Goal: Transaction & Acquisition: Obtain resource

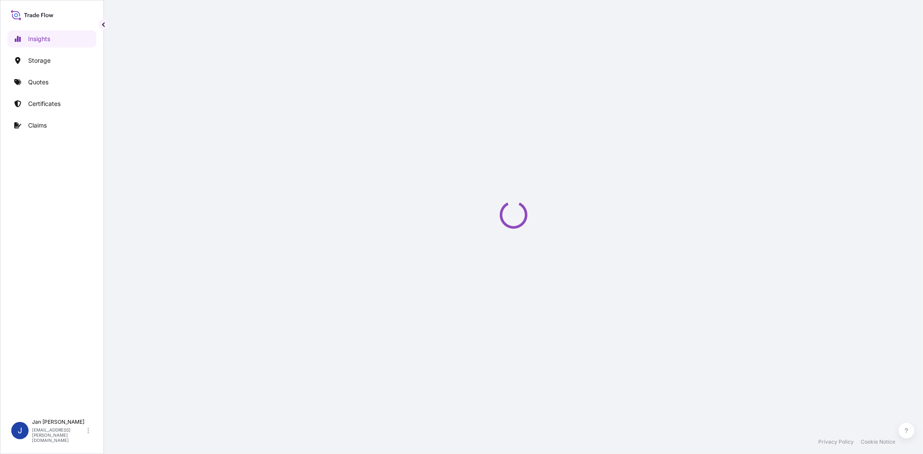
select select "2025"
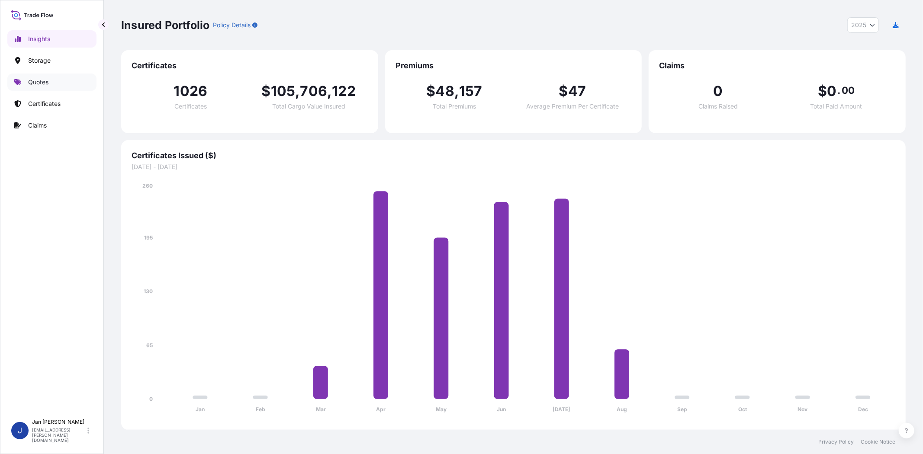
click at [31, 78] on p "Quotes" at bounding box center [38, 82] width 20 height 9
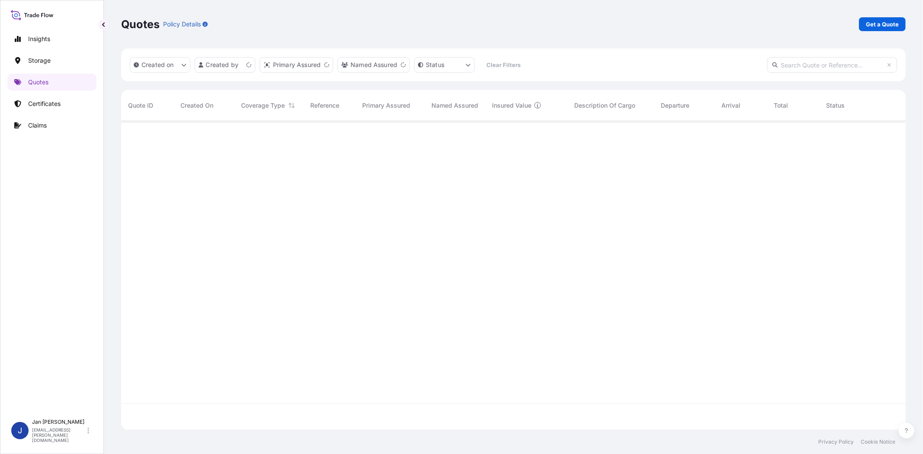
scroll to position [306, 777]
click at [881, 27] on p "Get a Quote" at bounding box center [882, 24] width 33 height 9
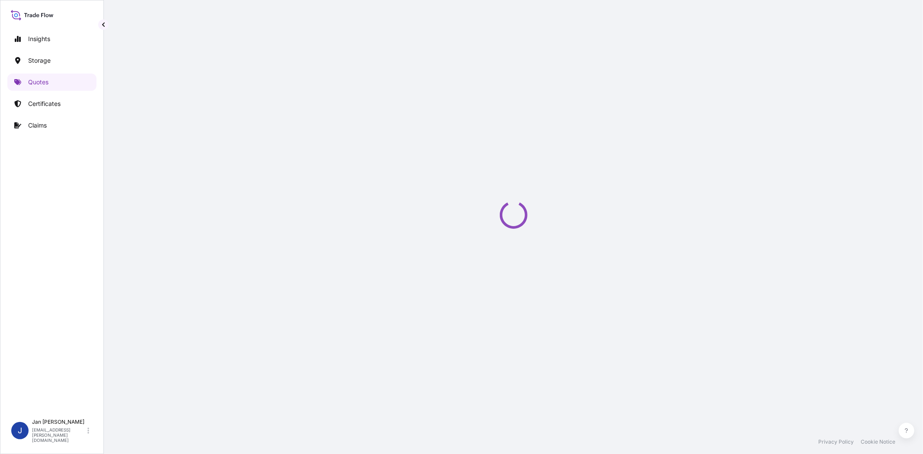
select select "Water"
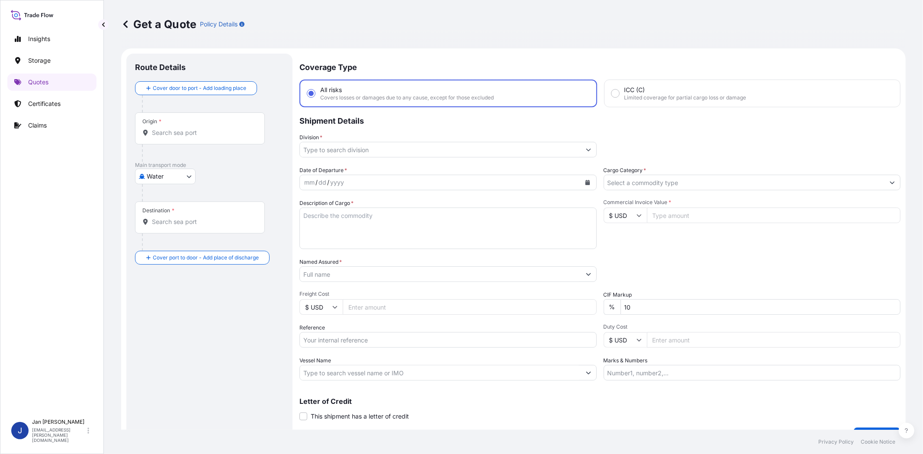
scroll to position [14, 0]
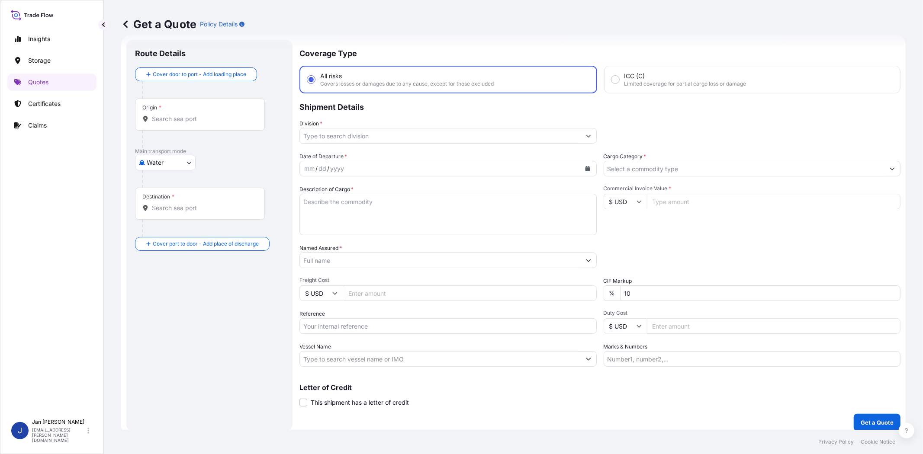
click at [378, 135] on input "Division *" at bounding box center [440, 136] width 281 height 16
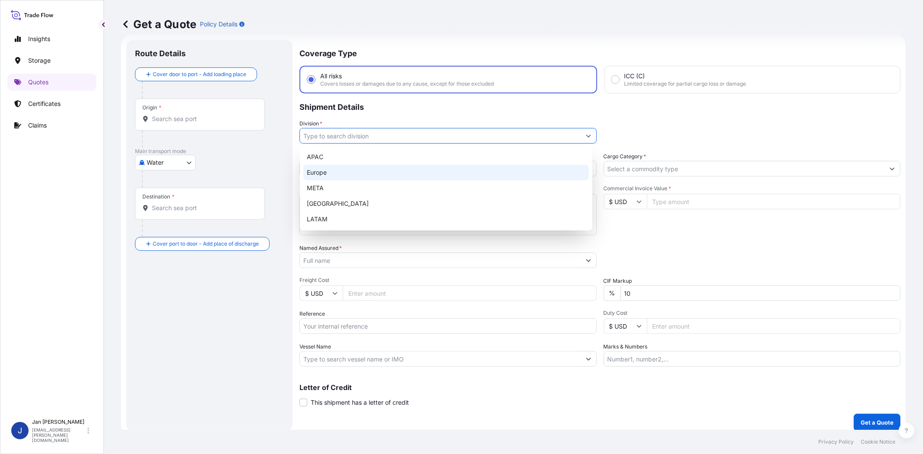
click at [372, 171] on div "Europe" at bounding box center [446, 173] width 286 height 16
type input "Europe"
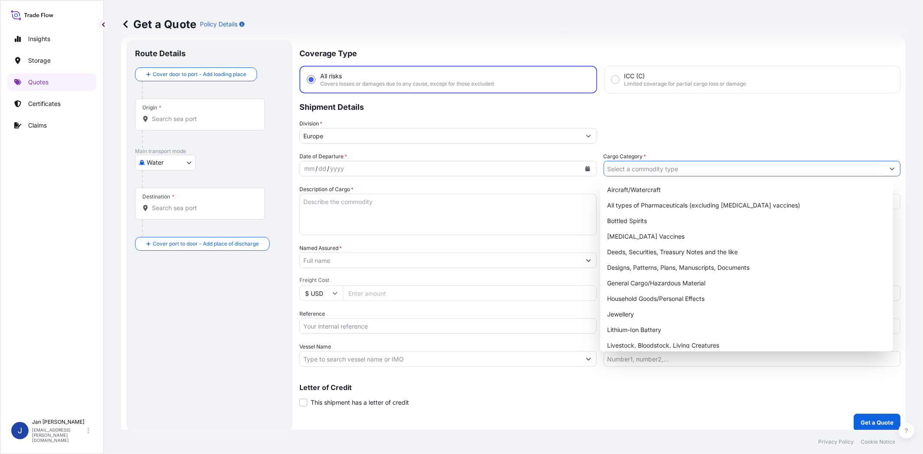
click at [633, 171] on input "Cargo Category *" at bounding box center [744, 169] width 281 height 16
click at [655, 283] on div "General Cargo/Hazardous Material" at bounding box center [747, 284] width 286 height 16
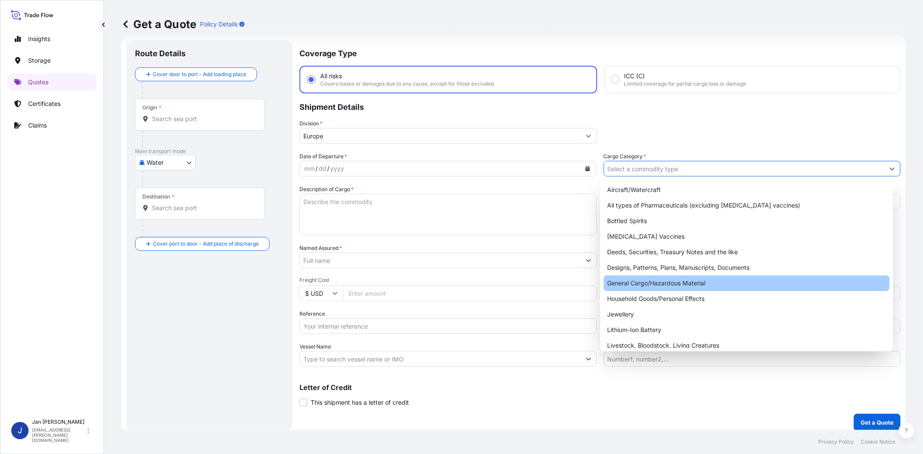
type input "General Cargo/Hazardous Material"
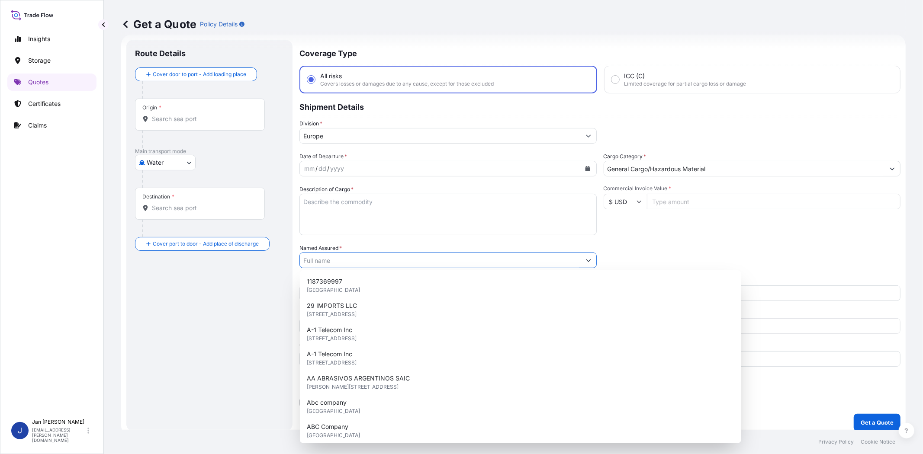
click at [361, 256] on input "Named Assured *" at bounding box center [440, 261] width 281 height 16
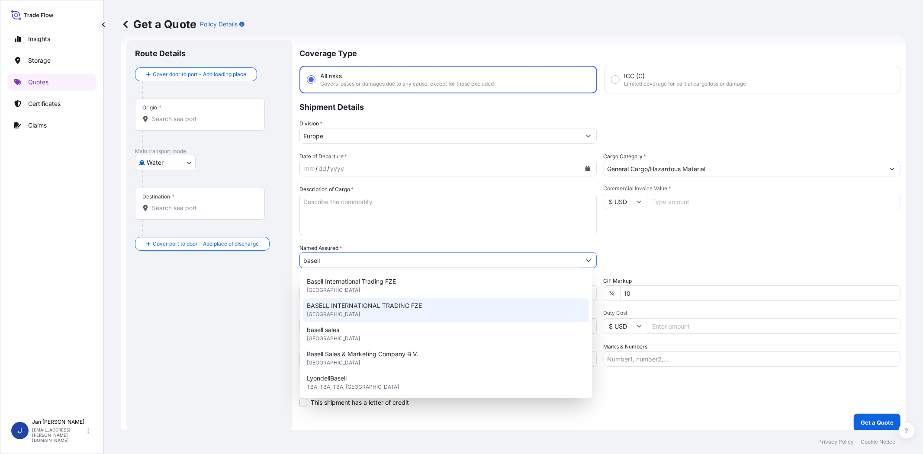
click at [391, 307] on span "BASELL INTERNATIONAL TRADING FZE" at bounding box center [364, 306] width 115 height 9
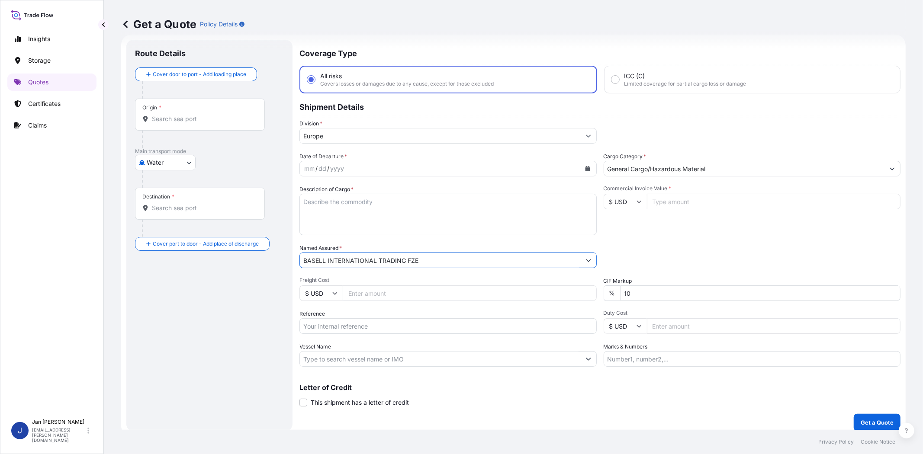
type input "BASELL INTERNATIONAL TRADING FZE"
click at [709, 253] on div "Packing Category Type to search a container mode Please select a primary mode o…" at bounding box center [752, 256] width 297 height 24
paste input "98141.96"
type input "98141.96"
click at [626, 200] on input "$ USD" at bounding box center [625, 202] width 43 height 16
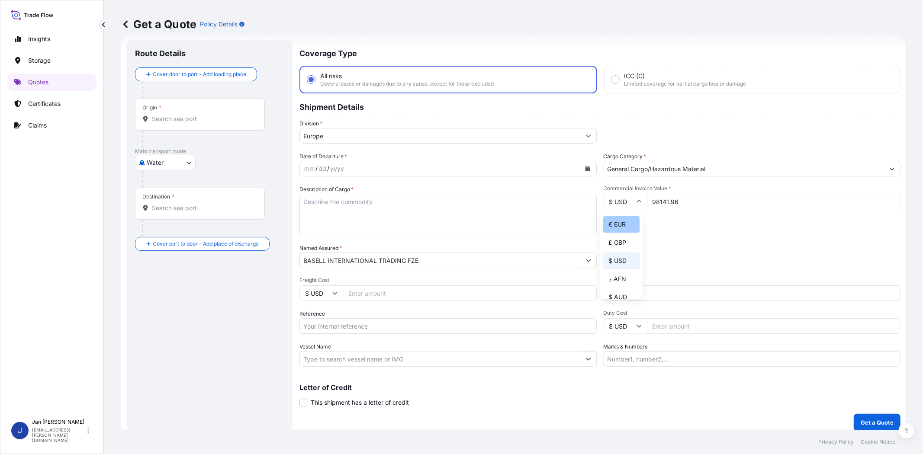
click at [627, 219] on div "€ EUR" at bounding box center [621, 224] width 36 height 16
type input "€ EUR"
click at [681, 226] on div "Commercial Invoice Value * € EUR 98141.96" at bounding box center [752, 210] width 297 height 50
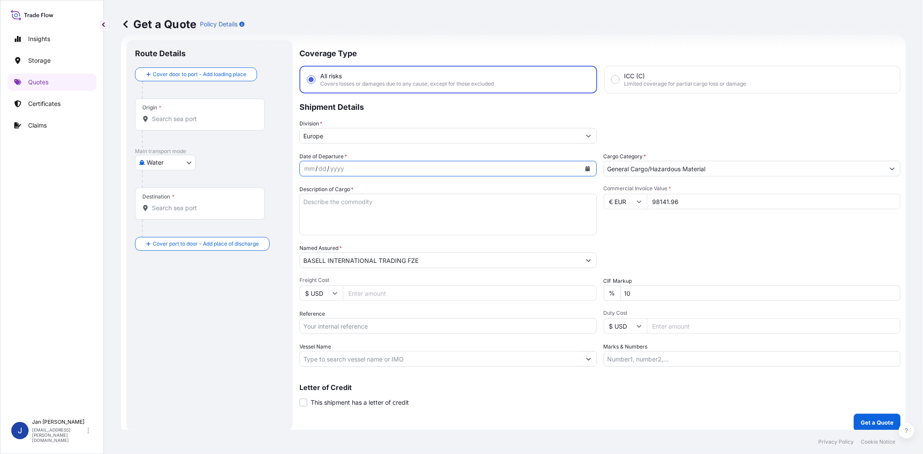
click at [585, 166] on icon "Calendar" at bounding box center [587, 168] width 5 height 5
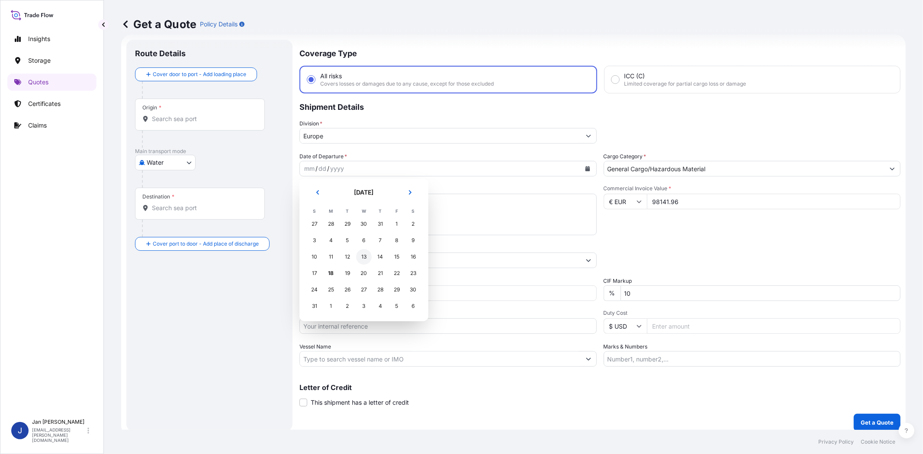
click at [361, 260] on div "13" at bounding box center [364, 257] width 16 height 16
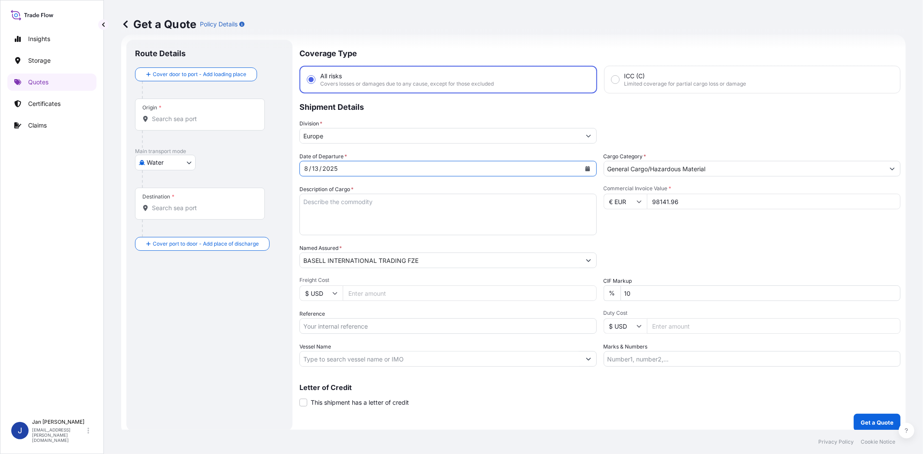
click at [665, 262] on div "Packing Category Type to search a container mode Please select a primary mode o…" at bounding box center [752, 256] width 297 height 24
click at [419, 324] on input "Reference" at bounding box center [448, 327] width 297 height 16
paste input "1187408201 // 5013153569 5013159077 304219973"
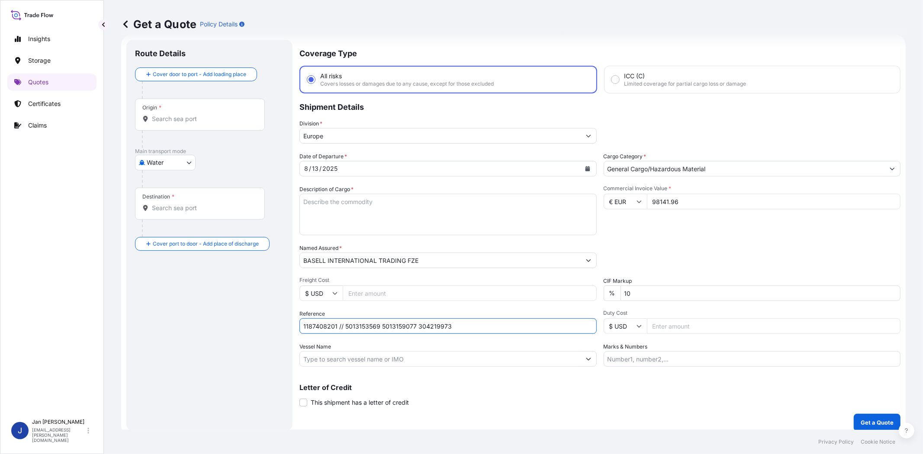
type input "1187408201 // 5013153569 5013159077 304219973"
click at [434, 358] on input "Vessel Name" at bounding box center [440, 359] width 281 height 16
paste input "ELISABETH P."
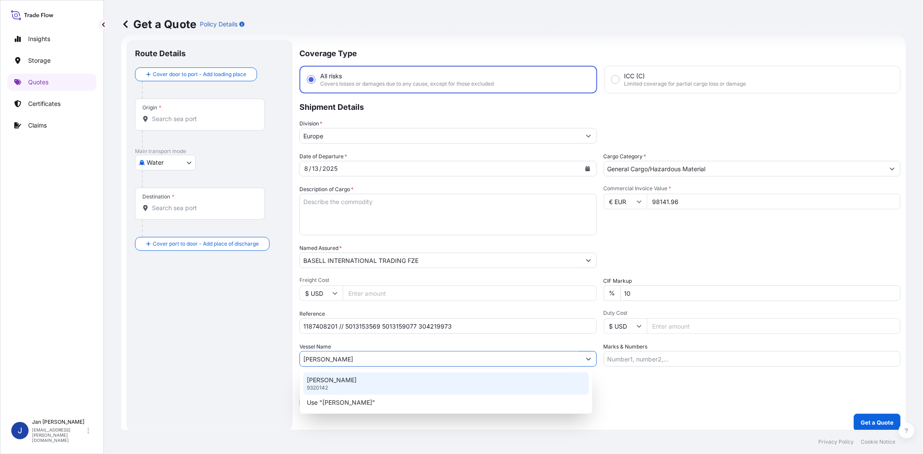
click at [390, 380] on div "ELISABETH P. 9320142" at bounding box center [446, 384] width 286 height 23
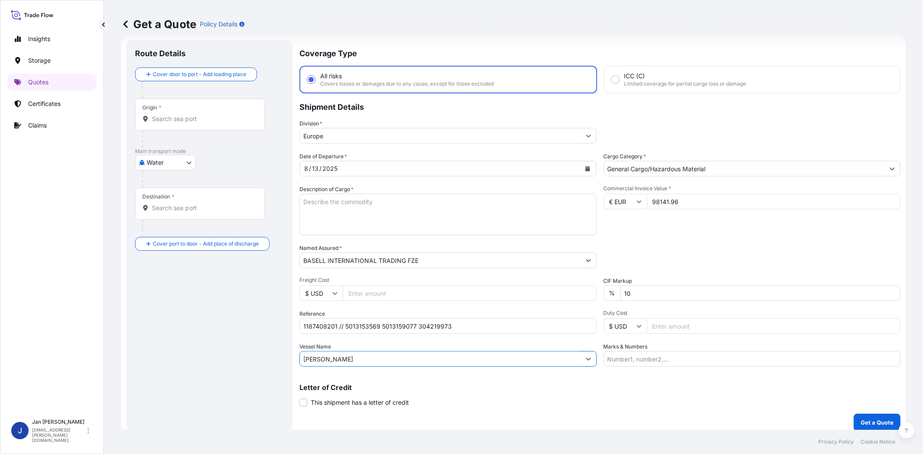
type input "ELISABETH P."
click at [227, 123] on div "Origin *" at bounding box center [200, 115] width 130 height 32
click at [227, 123] on input "Origin *" at bounding box center [203, 119] width 102 height 9
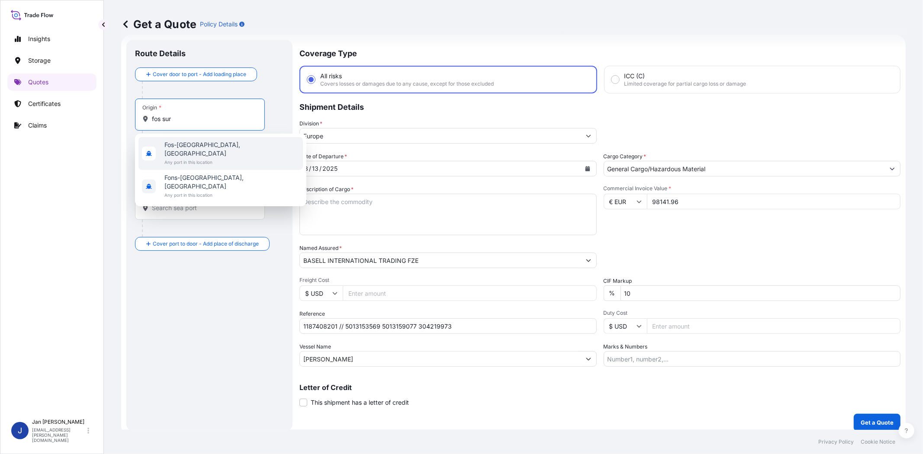
click at [219, 158] on span "Any port in this location" at bounding box center [231, 162] width 135 height 9
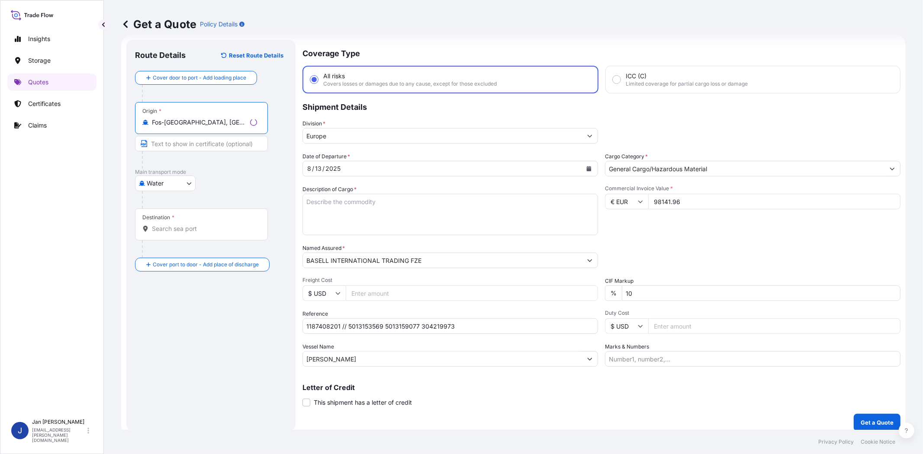
type input "Fos-sur-Mer, France"
click at [211, 231] on input "Destination *" at bounding box center [204, 229] width 105 height 9
click at [212, 236] on div "Destination *" at bounding box center [200, 225] width 130 height 32
click at [212, 233] on input "Destination * Please select a destination" at bounding box center [203, 229] width 102 height 9
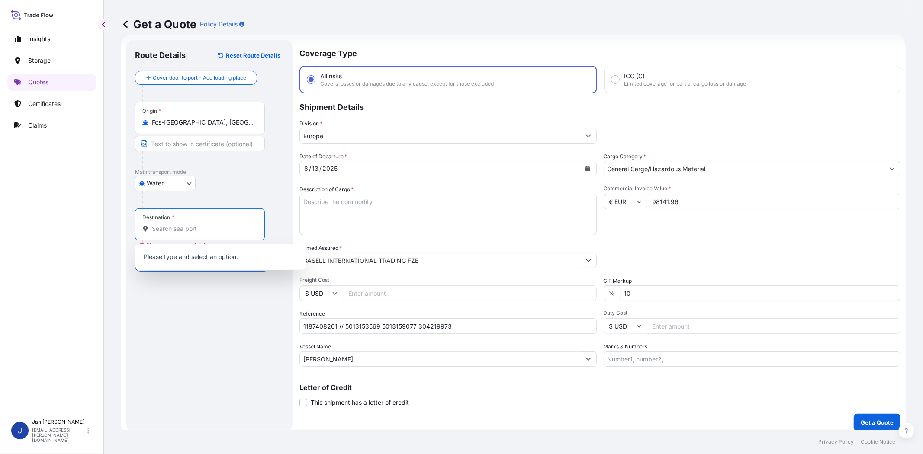
click at [210, 235] on div "Destination *" at bounding box center [200, 225] width 130 height 32
click at [210, 233] on input "Destination * Please select a destination" at bounding box center [203, 229] width 102 height 9
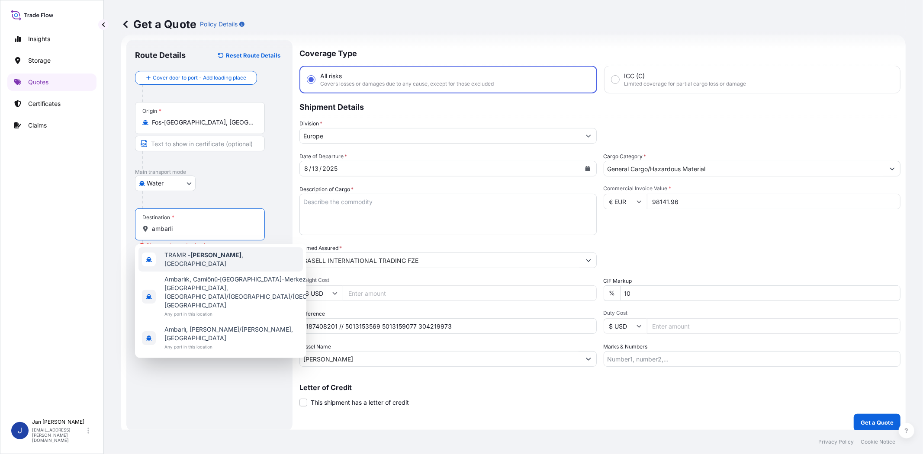
click at [202, 262] on span "TRAMR - Ambarli , Turkey" at bounding box center [231, 259] width 135 height 17
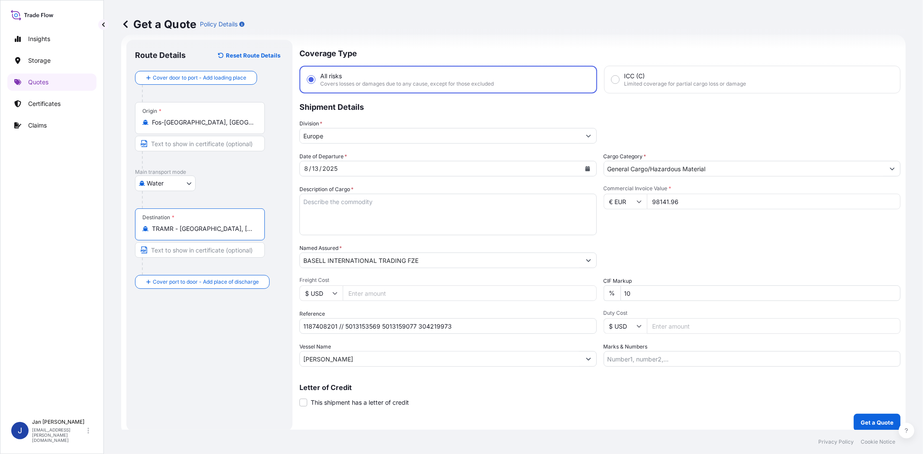
type input "TRAMR - Ambarli, Turkey"
click at [749, 244] on div "Packing Category Type to search a container mode Please select a primary mode o…" at bounding box center [753, 256] width 296 height 24
click at [529, 211] on textarea "Description of Cargo *" at bounding box center [448, 215] width 297 height 42
paste textarea "BAGS LOADED ONTO 72 PALLETS LOADED INTO 4 40' HIGH CUBE CONTAINER LUPOLEN 2420D"
click at [306, 198] on textarea "BAGS LOADED ONTO 72 PALLETS LOADED INTO 4 40' HIGH CUBE CONTAINER LUPOLEN 2420D" at bounding box center [448, 215] width 297 height 42
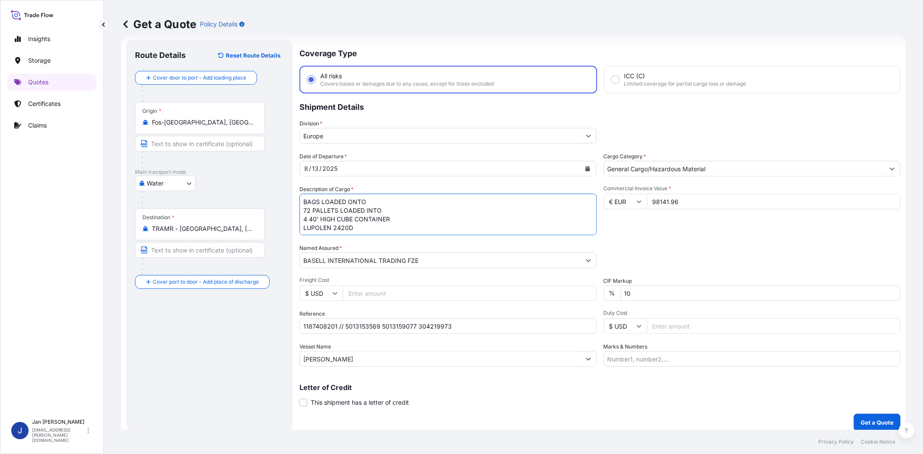
click at [304, 197] on textarea "BAGS LOADED ONTO 72 PALLETS LOADED INTO 4 40' HIGH CUBE CONTAINER LUPOLEN 2420D" at bounding box center [448, 215] width 297 height 42
type textarea "3960 BAGS LOADED ONTO 72 PALLETS LOADED INTO 4 40' HIGH CUBE CONTAINER LUPOLEN …"
click at [710, 251] on div "Packing Category Type to search a container mode Please select a primary mode o…" at bounding box center [752, 256] width 297 height 24
click at [650, 358] on input "Marks & Numbers" at bounding box center [752, 359] width 297 height 16
paste input "PLASMAR / TURKEY"
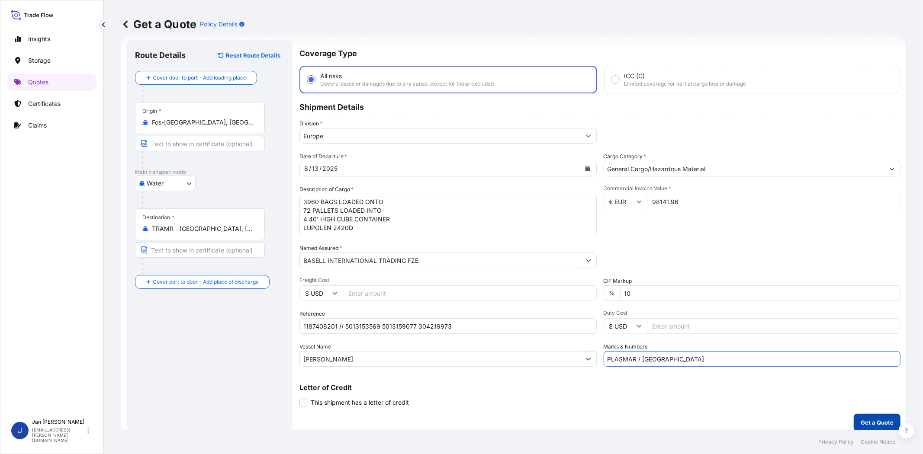
type input "PLASMAR / TURKEY"
click at [866, 419] on p "Get a Quote" at bounding box center [877, 423] width 33 height 9
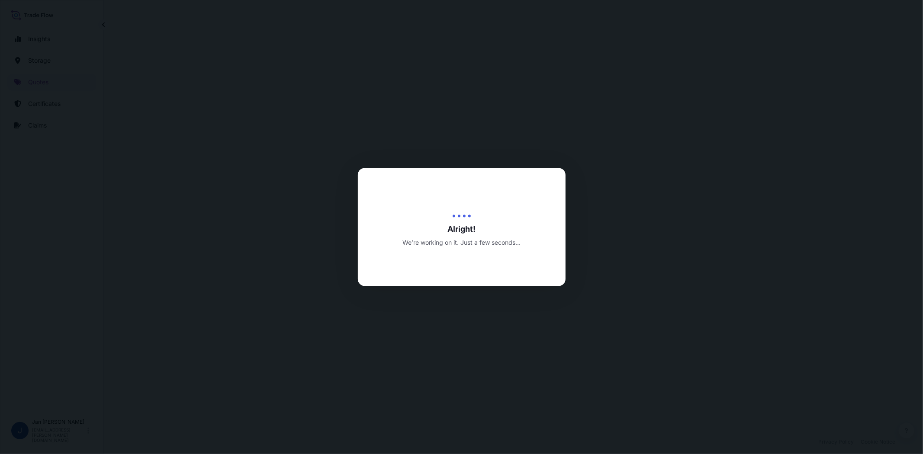
select select "Water"
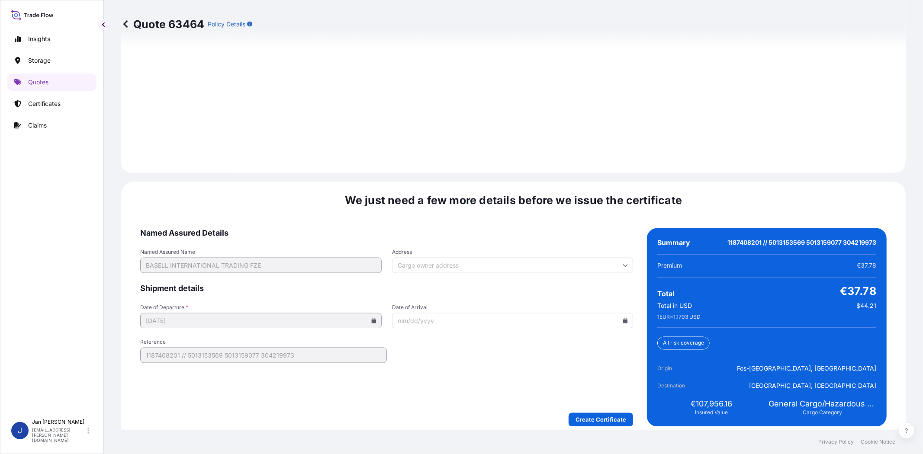
scroll to position [1195, 0]
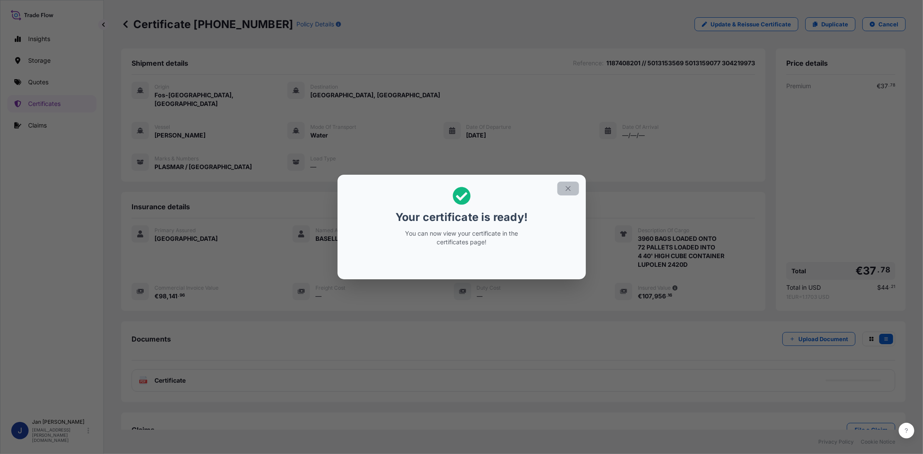
click at [567, 190] on icon "button" at bounding box center [568, 189] width 8 height 8
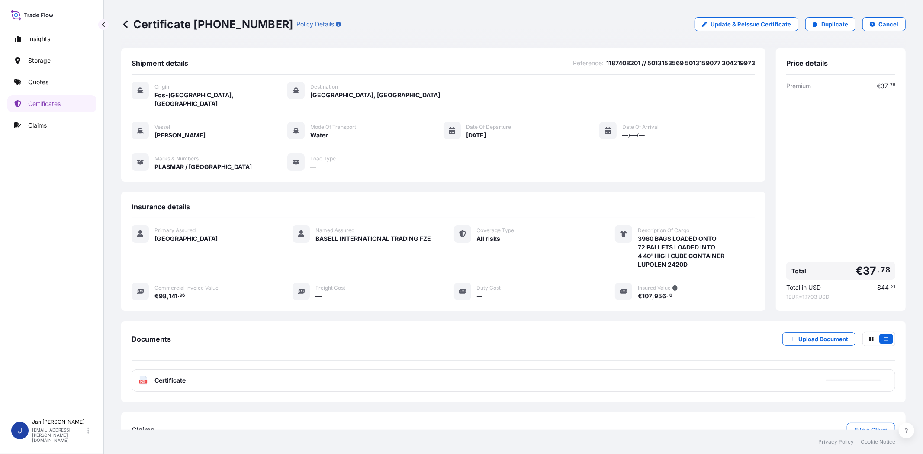
scroll to position [19, 0]
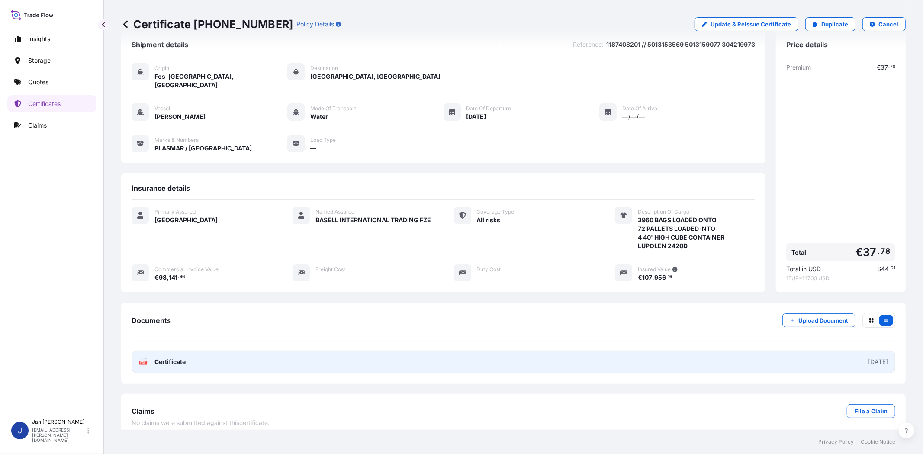
click at [144, 358] on icon at bounding box center [143, 362] width 7 height 9
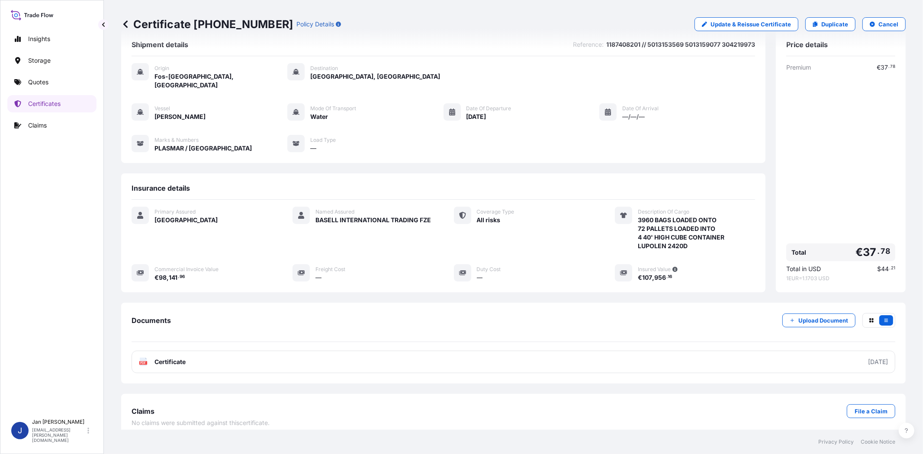
click at [55, 73] on div "Insights Storage Quotes Certificates Claims" at bounding box center [51, 219] width 89 height 393
click at [68, 79] on link "Quotes" at bounding box center [51, 82] width 89 height 17
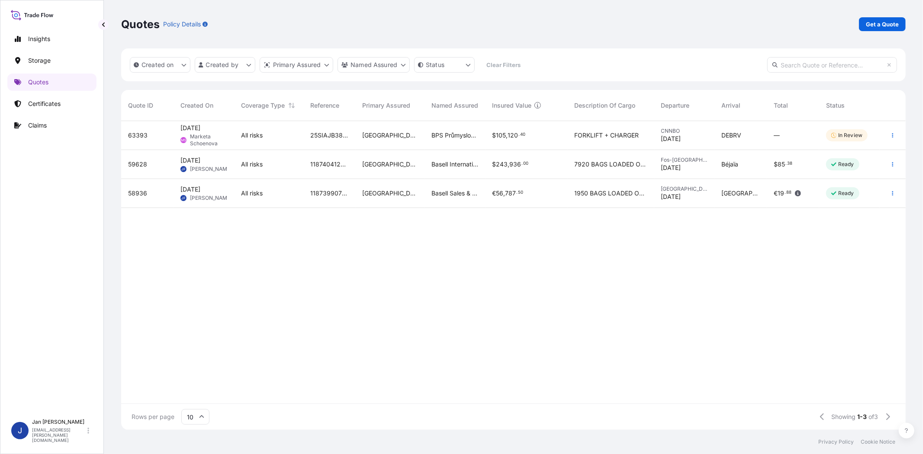
scroll to position [306, 777]
click at [872, 26] on p "Get a Quote" at bounding box center [882, 24] width 33 height 9
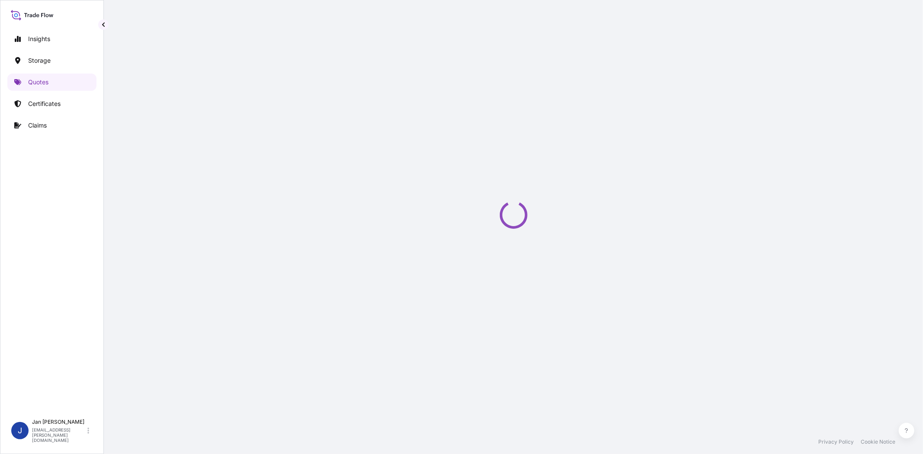
select select "Water"
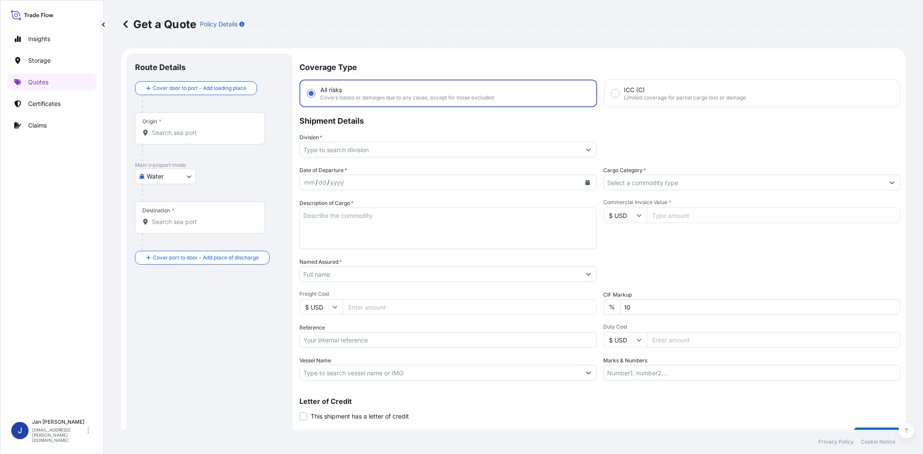
scroll to position [14, 0]
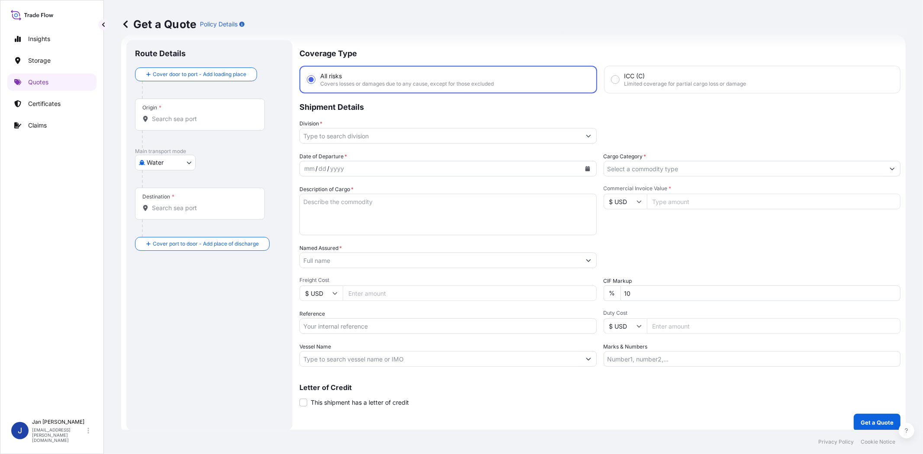
click at [368, 319] on input "Reference" at bounding box center [448, 327] width 297 height 16
paste input "1187408739 // 5013150754 5013136286 304220811 8109037296 4900872294"
type input "1187408739 // 5013150754 5013136286 304220811 8109037296 4900872294"
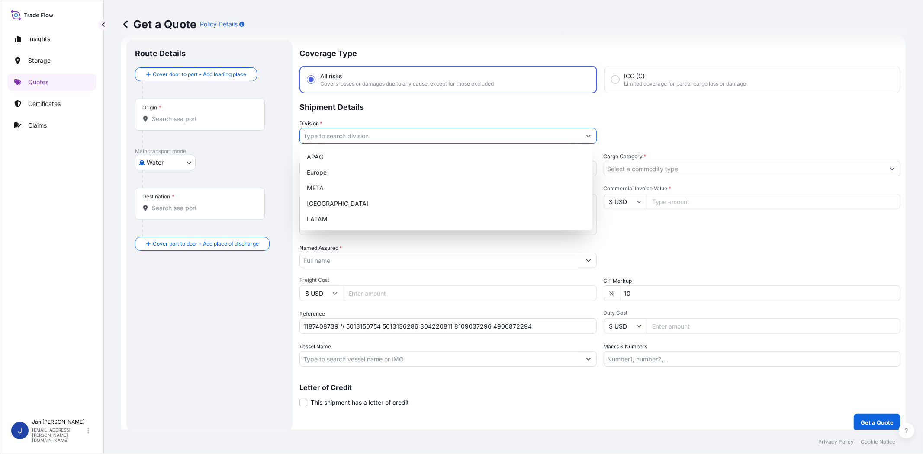
click at [358, 128] on input "Division *" at bounding box center [440, 136] width 281 height 16
click at [357, 176] on div "Europe" at bounding box center [446, 173] width 286 height 16
type input "Europe"
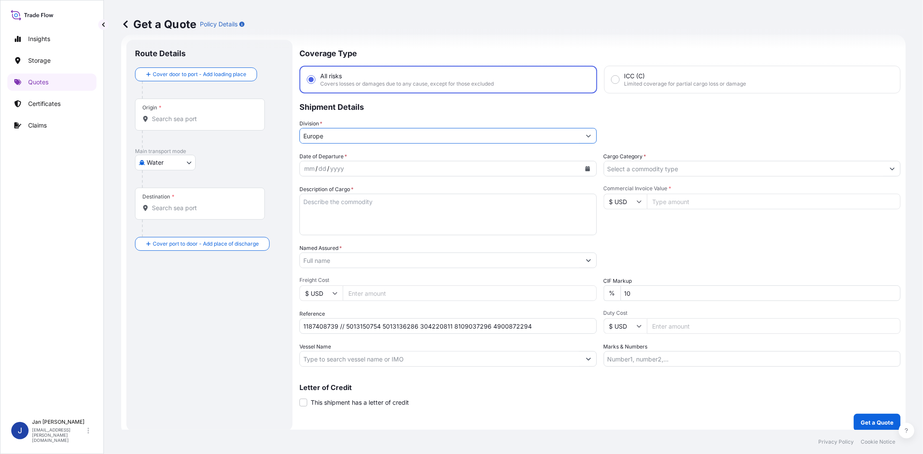
click at [644, 173] on input "Cargo Category *" at bounding box center [744, 169] width 281 height 16
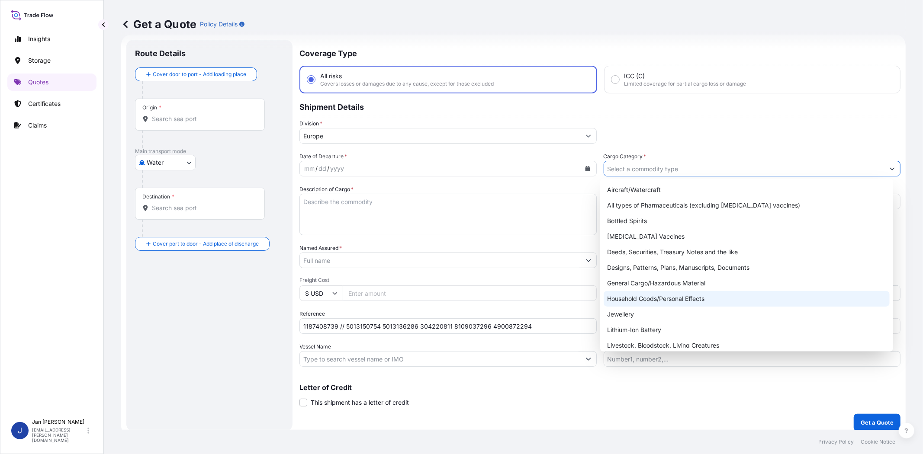
click at [656, 291] on div "Household Goods/Personal Effects" at bounding box center [747, 299] width 286 height 16
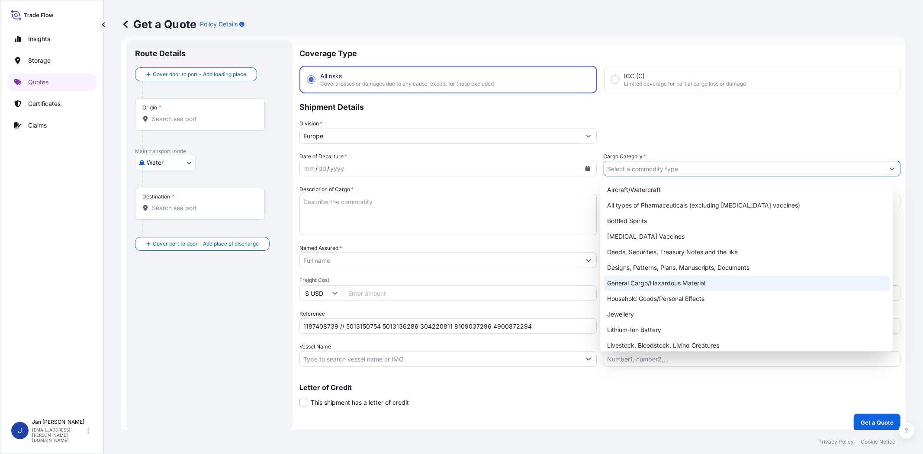
click at [658, 280] on div "General Cargo/Hazardous Material" at bounding box center [747, 284] width 286 height 16
type input "General Cargo/Hazardous Material"
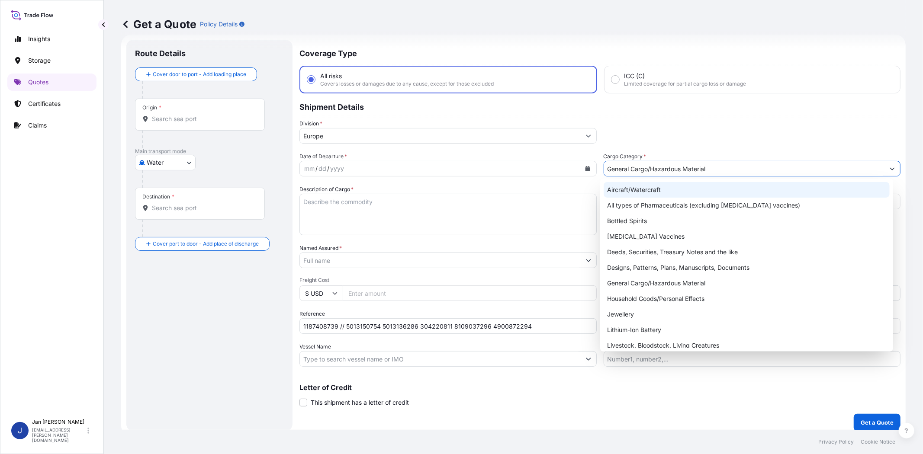
click at [648, 114] on p "Shipment Details" at bounding box center [600, 106] width 601 height 26
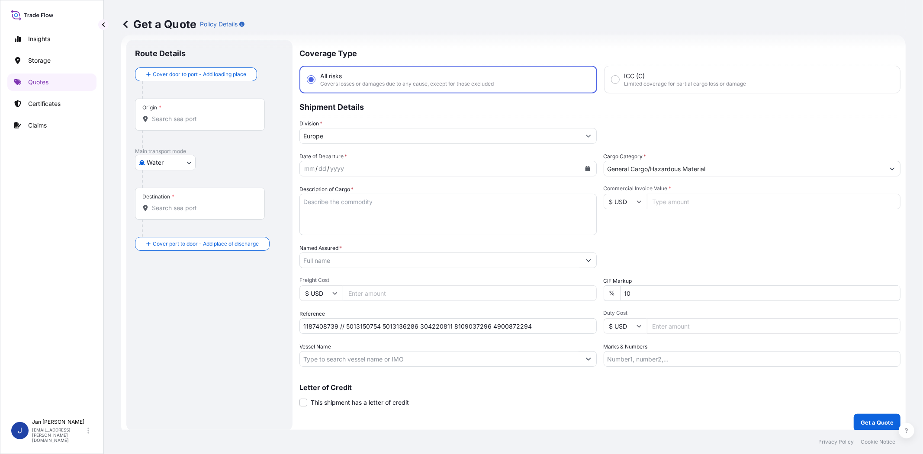
click at [690, 203] on input "Commercial Invoice Value *" at bounding box center [774, 202] width 254 height 16
paste input "20912.94"
type input "20912.94"
click at [629, 202] on input "$ USD" at bounding box center [625, 202] width 43 height 16
click at [621, 227] on div "€ EUR" at bounding box center [621, 224] width 36 height 16
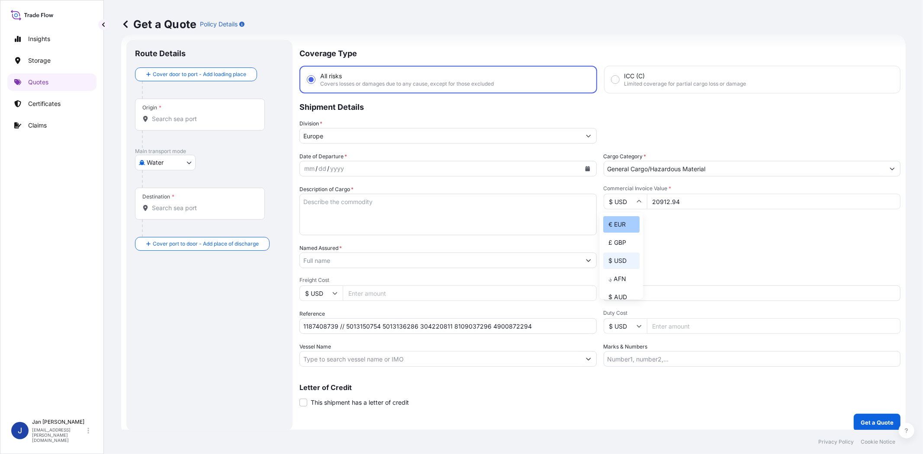
type input "€ EUR"
click at [668, 240] on div "Date of Departure * mm / dd / yyyy Cargo Category * General Cargo/Hazardous Mat…" at bounding box center [600, 259] width 601 height 215
click at [459, 265] on input "Named Assured *" at bounding box center [440, 261] width 281 height 16
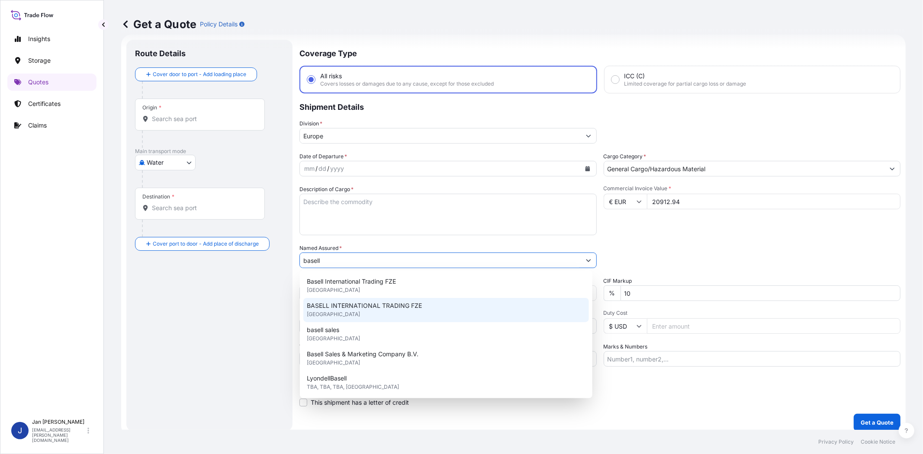
click at [390, 305] on span "BASELL INTERNATIONAL TRADING FZE" at bounding box center [364, 306] width 115 height 9
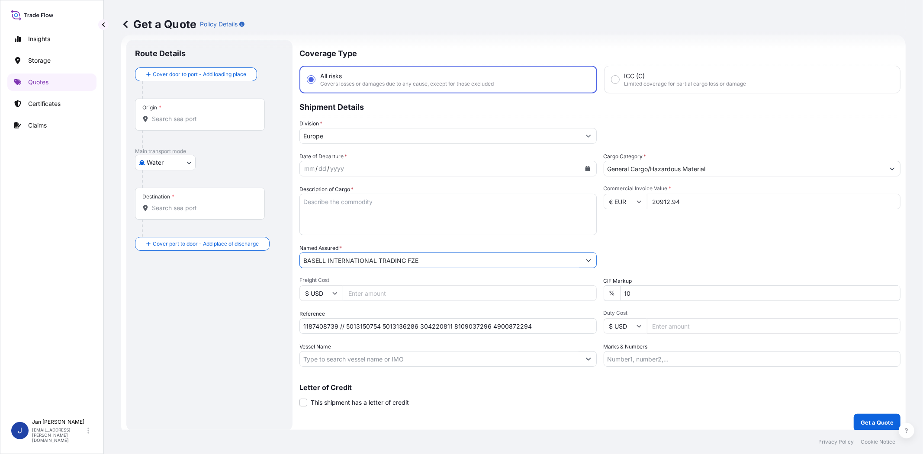
type input "BASELL INTERNATIONAL TRADING FZE"
click at [704, 221] on div "Commercial Invoice Value * € EUR 20912.94" at bounding box center [752, 210] width 297 height 50
click at [588, 166] on button "Calendar" at bounding box center [588, 169] width 14 height 14
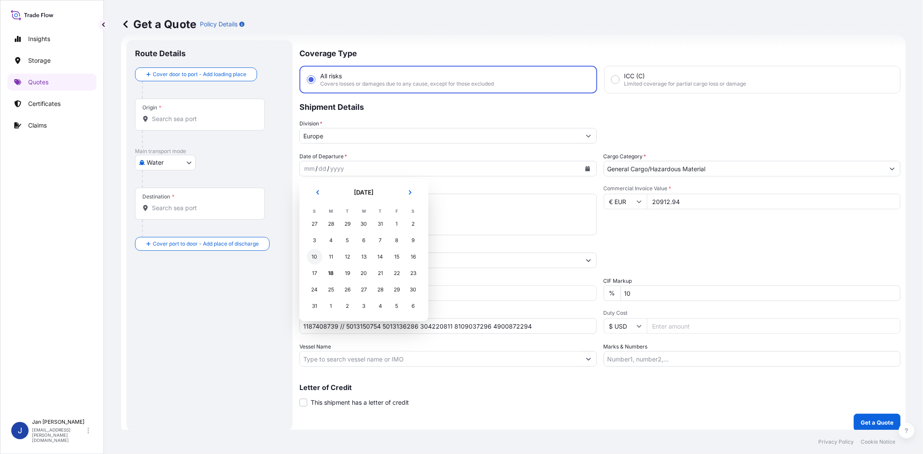
click at [310, 258] on div "10" at bounding box center [315, 257] width 16 height 16
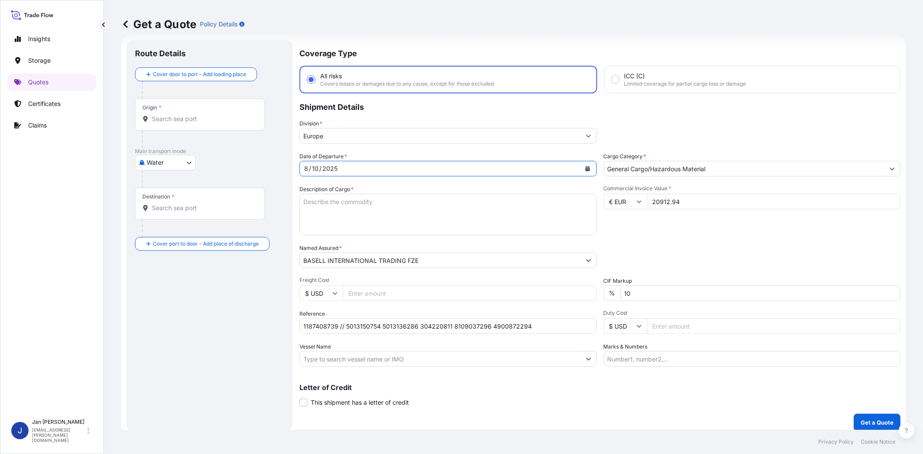
click at [676, 244] on div "Packing Category Type to search a container mode Please select a primary mode o…" at bounding box center [752, 256] width 297 height 24
click at [559, 358] on input "Vessel Name" at bounding box center [440, 359] width 281 height 16
paste input "CMA CGM GEMINI"
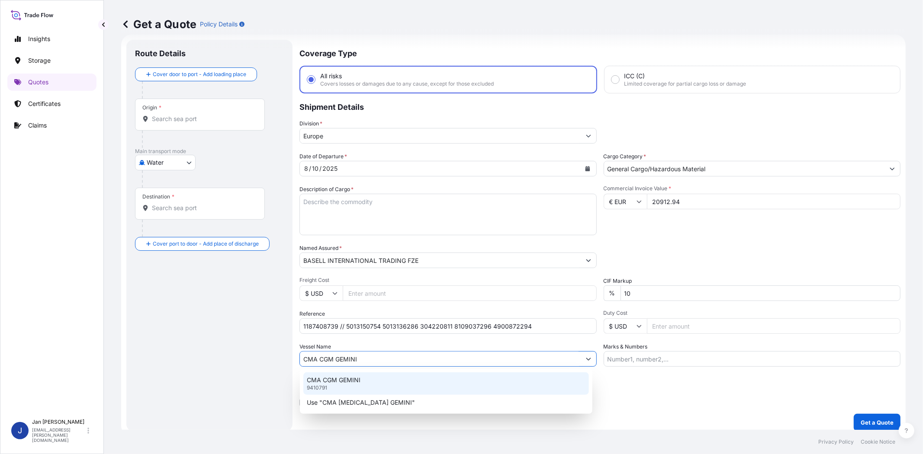
click at [387, 385] on div "CMA CGM GEMINI 9410791" at bounding box center [446, 384] width 286 height 23
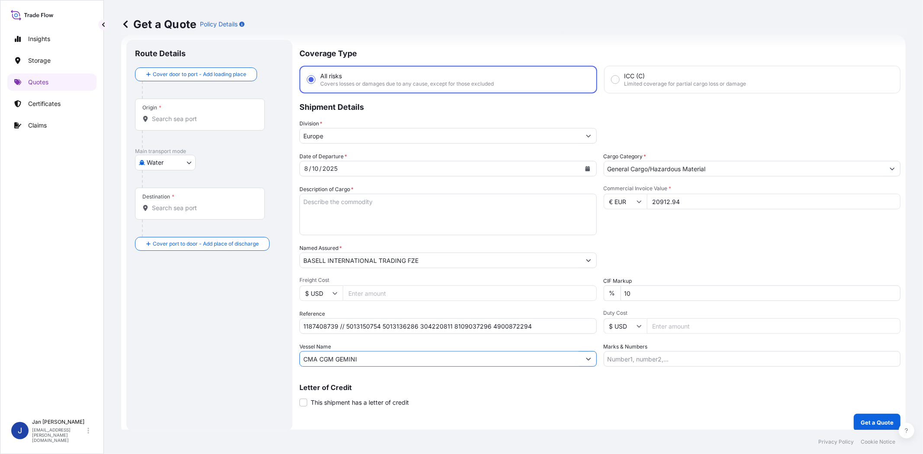
type input "CMA CGM GEMINI"
click at [194, 123] on input "Origin *" at bounding box center [203, 119] width 102 height 9
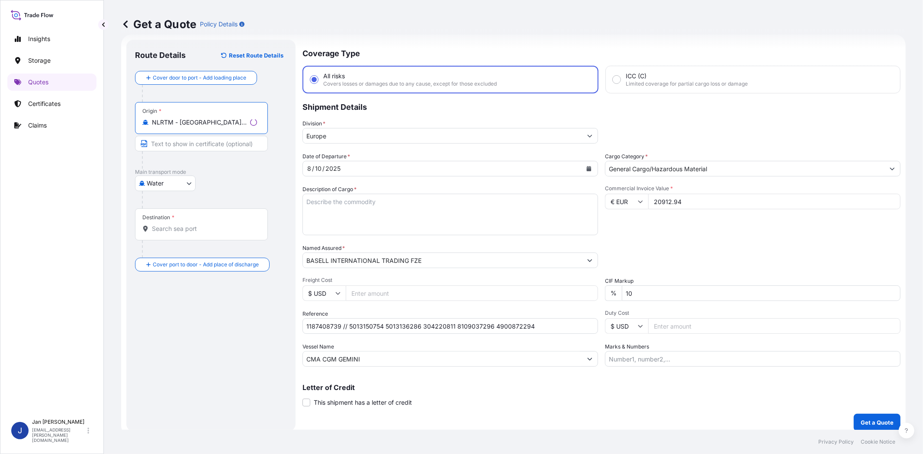
type input "NLRTM - Rotterdam, Netherlands"
click at [204, 227] on input "Destination *" at bounding box center [204, 229] width 105 height 9
type input "INMUN - Mundra, India"
drag, startPoint x: 762, startPoint y: 233, endPoint x: 752, endPoint y: 227, distance: 11.7
click at [761, 234] on div "Commercial Invoice Value * € EUR 20912.94" at bounding box center [752, 210] width 297 height 50
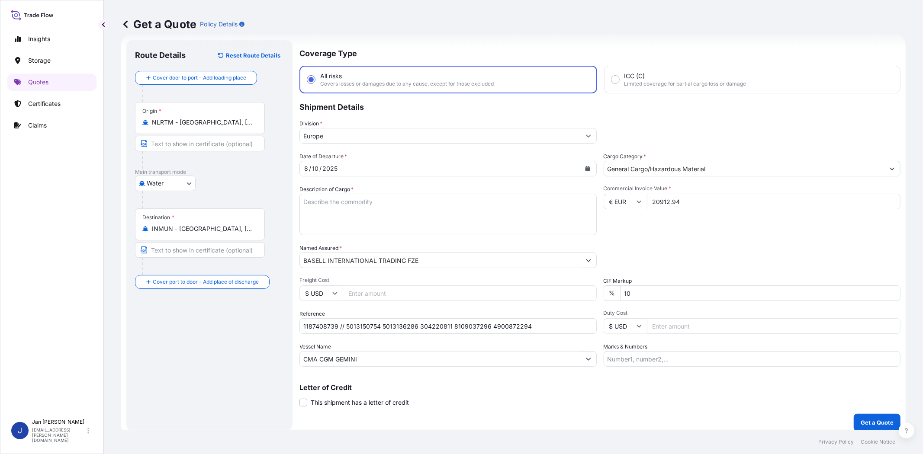
drag, startPoint x: 544, startPoint y: 212, endPoint x: 534, endPoint y: 211, distance: 10.0
click at [544, 212] on textarea "Description of Cargo *" at bounding box center [448, 215] width 297 height 42
paste textarea "BAGS LOADED ONTO 8 PALLETS LOADED INTO 1 20' CONTAINER(S) LUPOLEN 4261 A IM"
click at [301, 202] on textarea "BAGS LOADED ONTO 8 PALLETS LOADED INTO 1 20' CONTAINER(S) LUPOLEN 4261 A IM" at bounding box center [448, 215] width 297 height 42
type textarea "440 BAGS LOADED ONTO 8 PALLETS LOADED INTO 1 20' CONTAINER(S) LUPOLEN 4261 A IM"
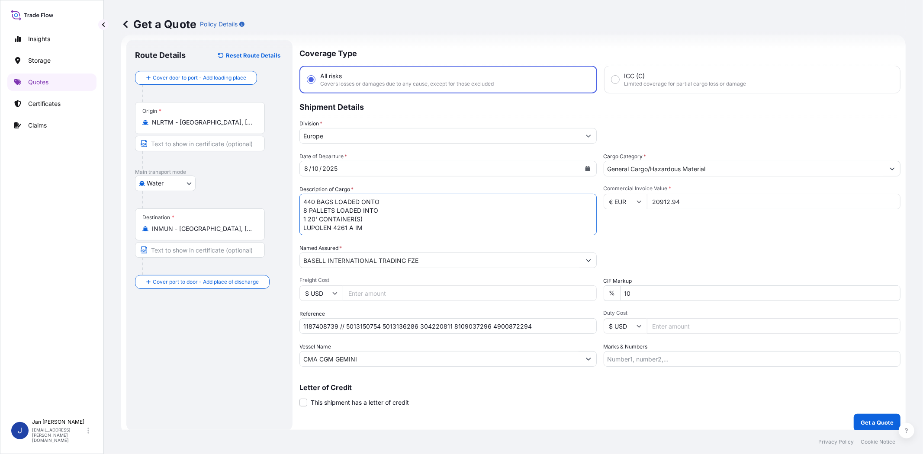
click at [744, 253] on div "Packing Category Type to search a container mode Please select a primary mode o…" at bounding box center [752, 256] width 297 height 24
click at [867, 420] on p "Get a Quote" at bounding box center [877, 423] width 33 height 9
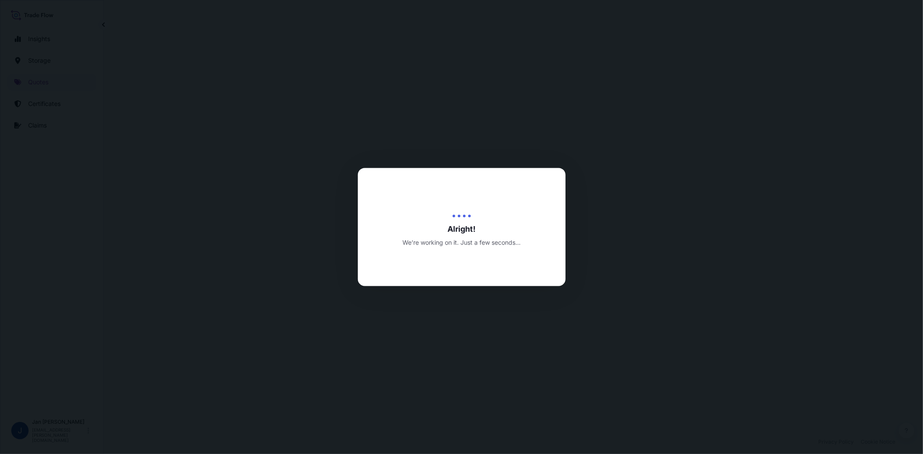
select select "Water"
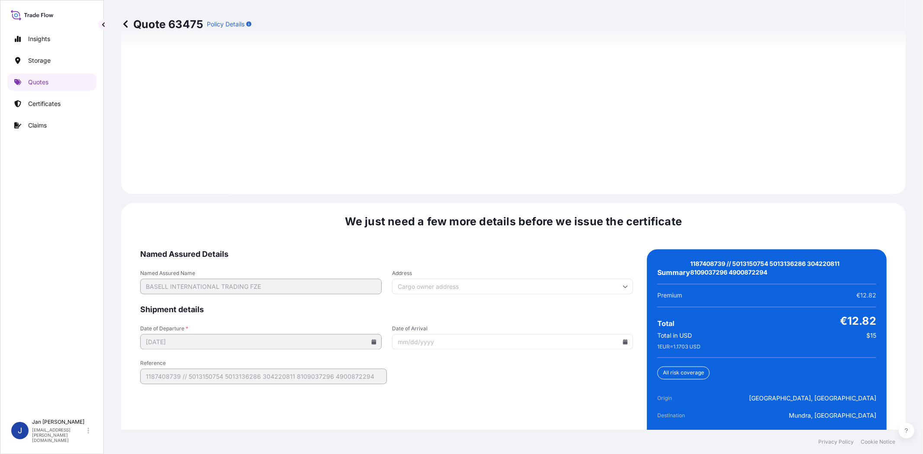
scroll to position [1212, 0]
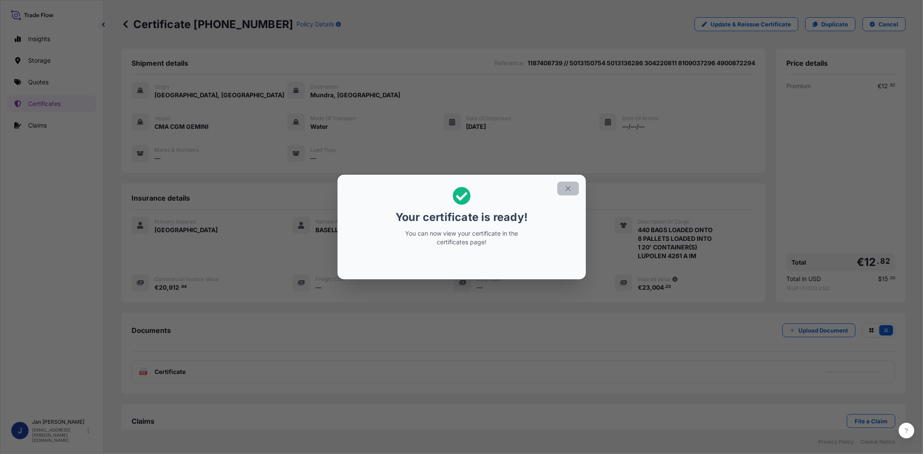
click at [567, 190] on icon "button" at bounding box center [568, 188] width 5 height 5
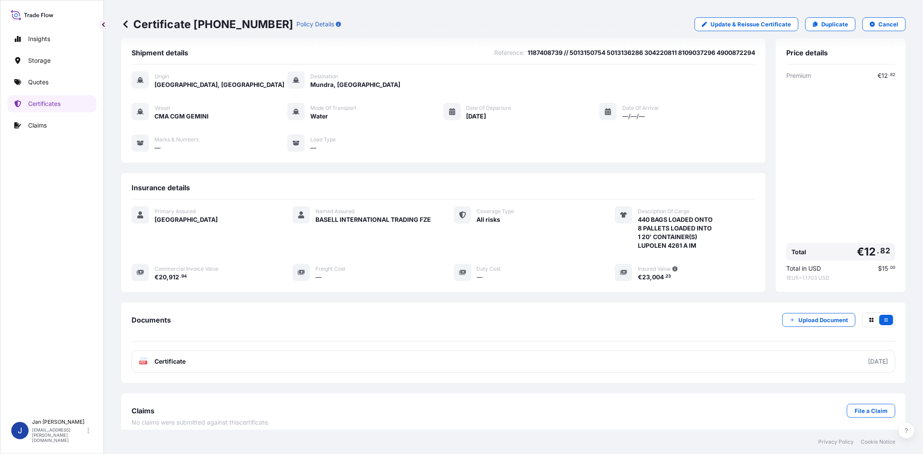
scroll to position [19, 0]
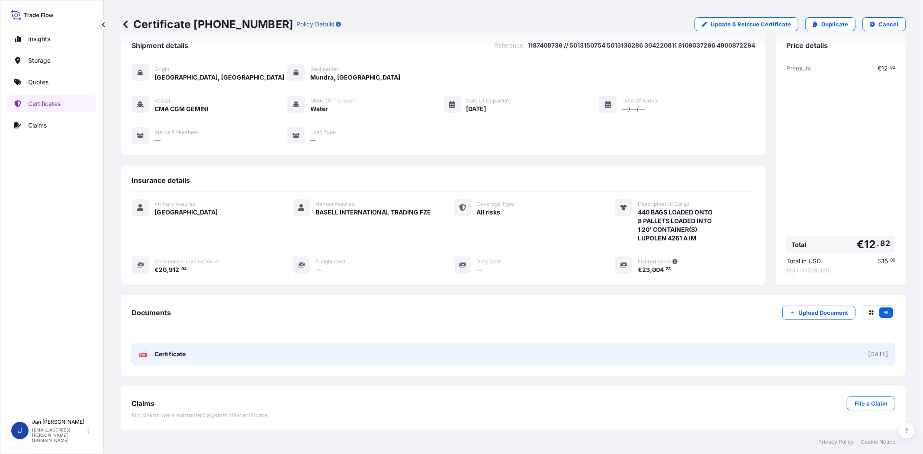
click at [153, 358] on div "PDF Certificate" at bounding box center [162, 354] width 47 height 9
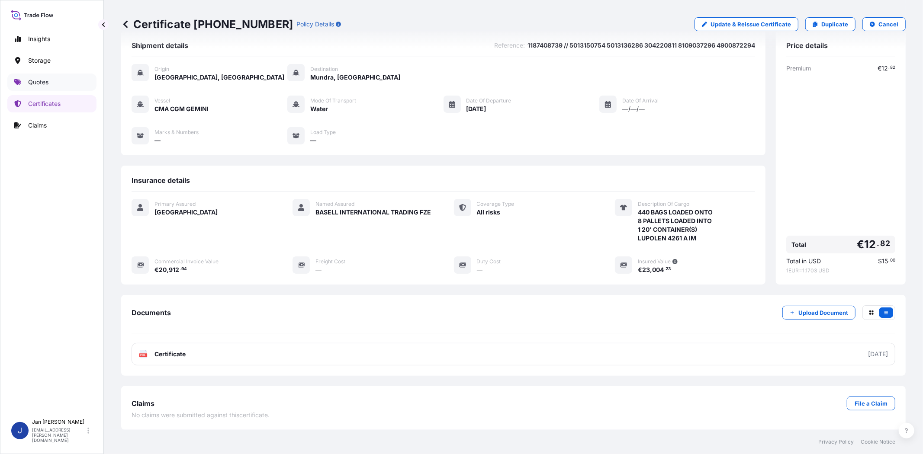
click at [63, 83] on link "Quotes" at bounding box center [51, 82] width 89 height 17
